Goal: Task Accomplishment & Management: Manage account settings

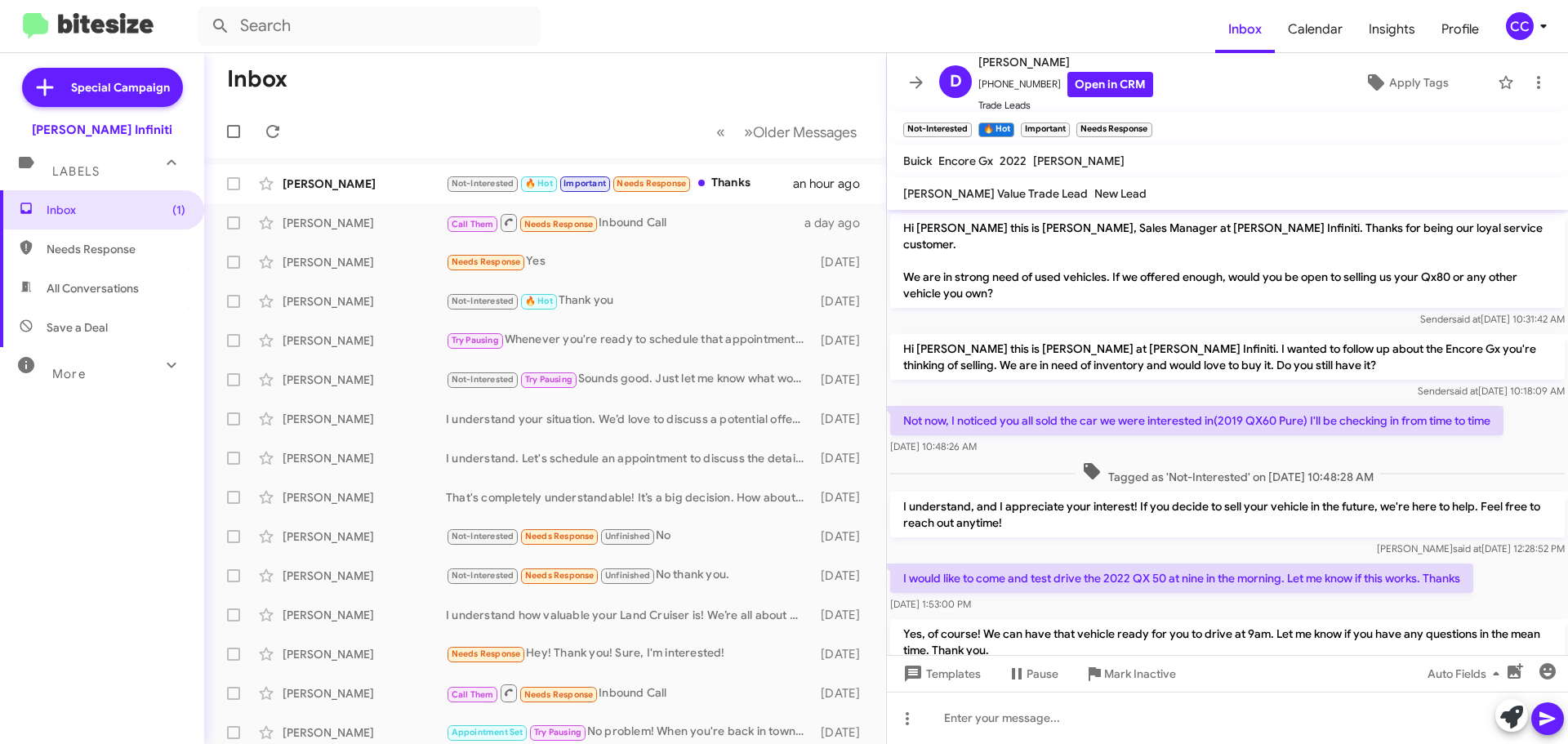
scroll to position [104, 0]
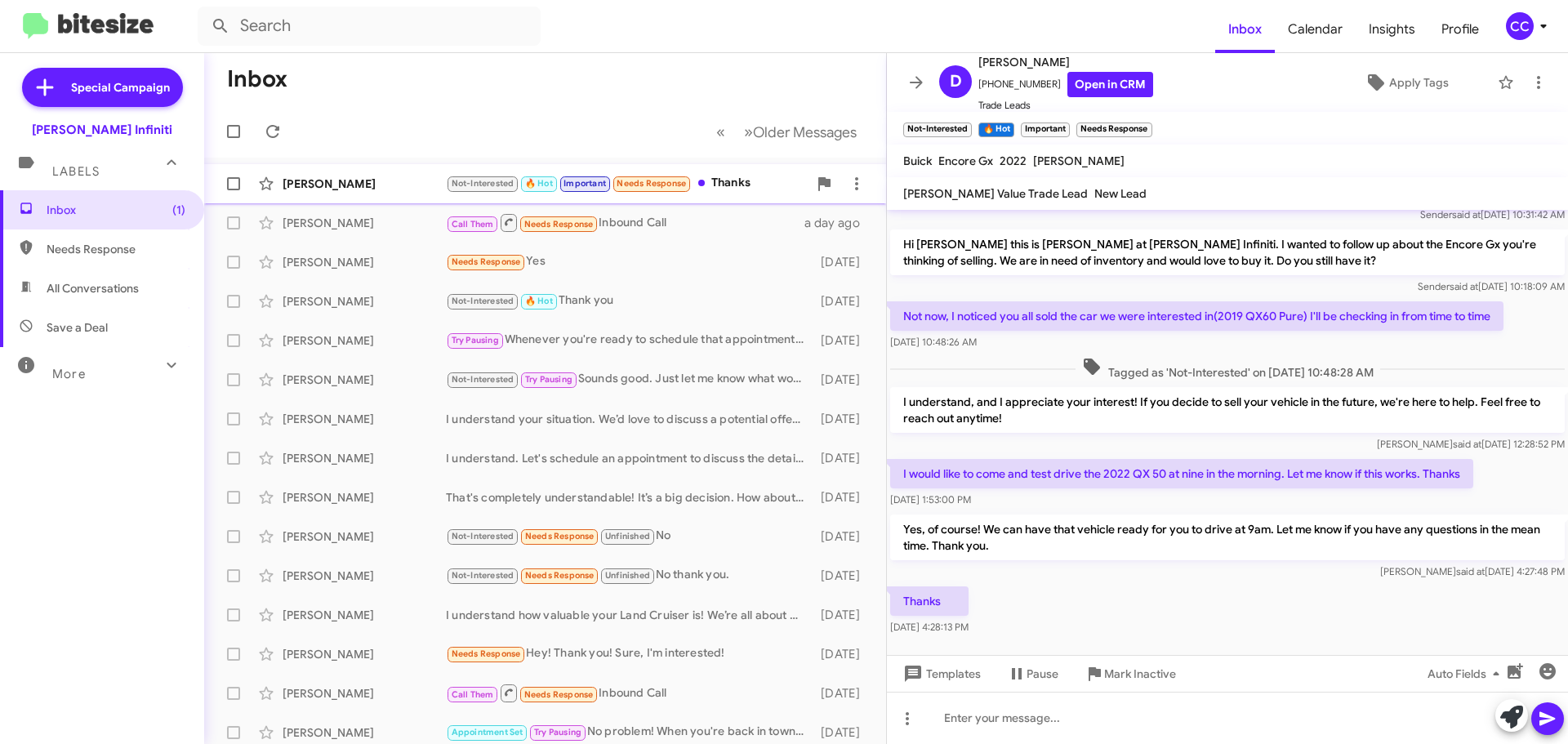
click at [729, 176] on div "Not-Interested 🔥 Hot Important Needs Response Thanks" at bounding box center [626, 183] width 361 height 19
click at [84, 207] on span "Inbox" at bounding box center [115, 210] width 139 height 17
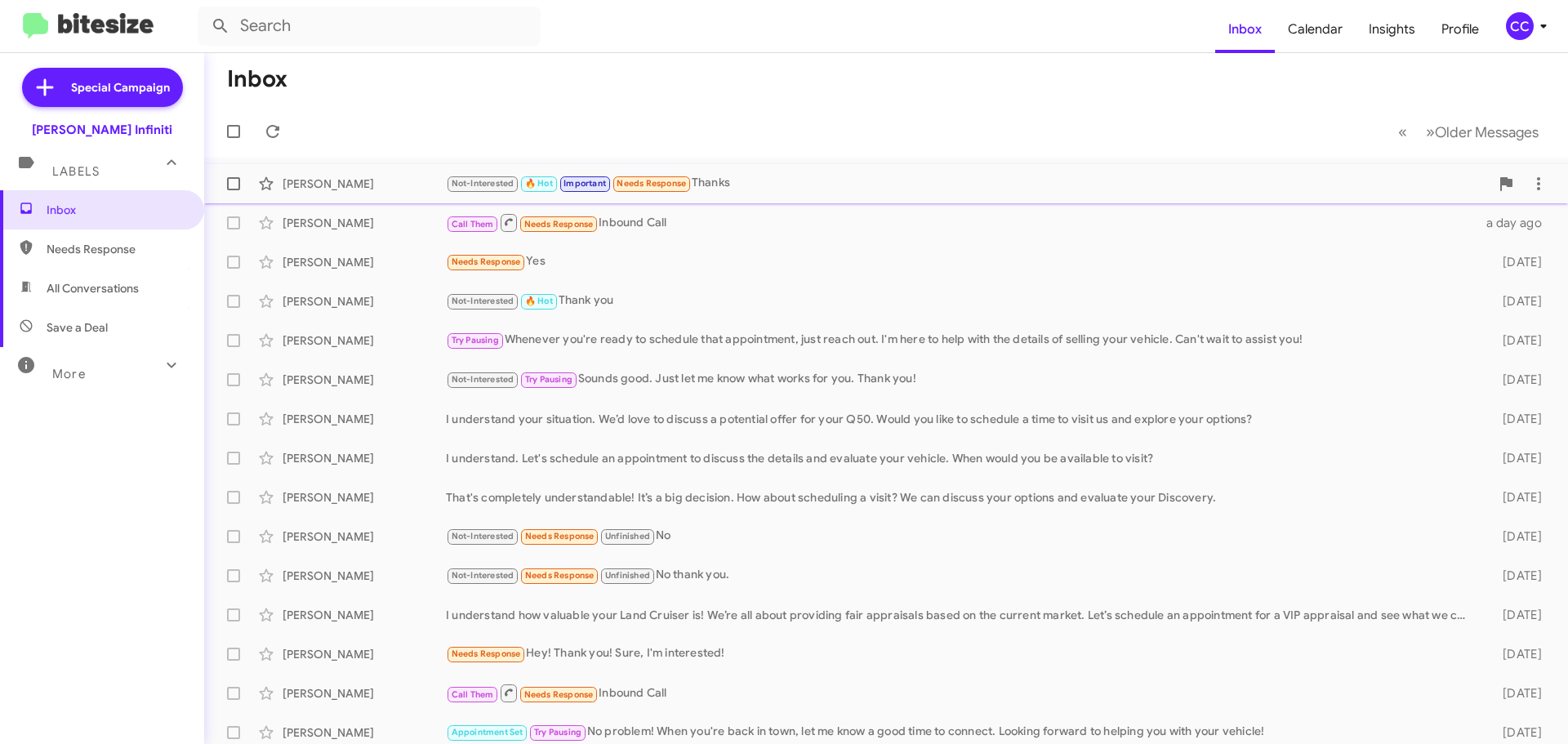
click at [779, 193] on div "Not-Interested 🔥 Hot Important Needs Response Thanks" at bounding box center [968, 183] width 1044 height 19
